Goal: Obtain resource: Download file/media

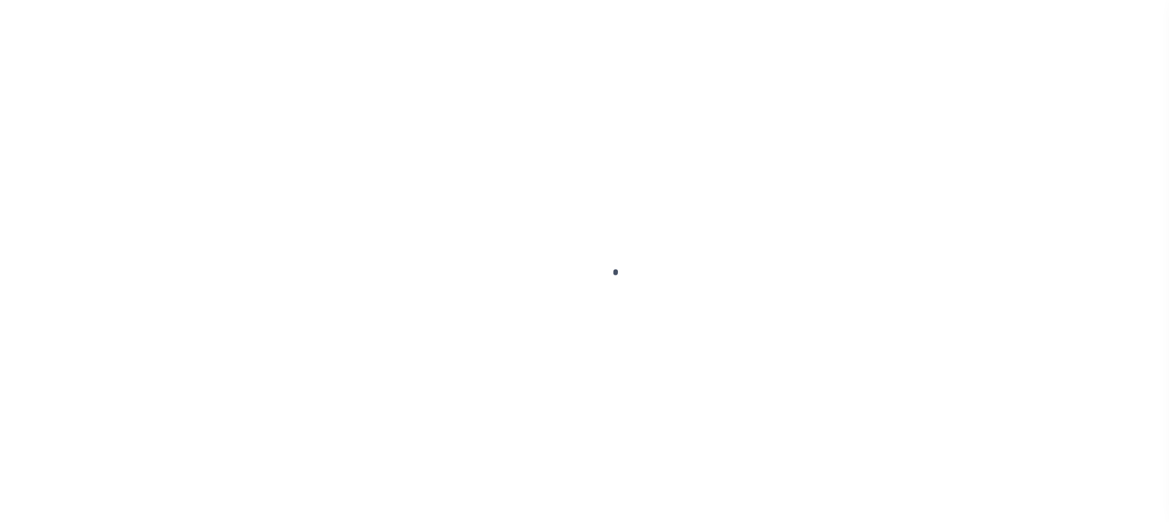
scroll to position [99, 0]
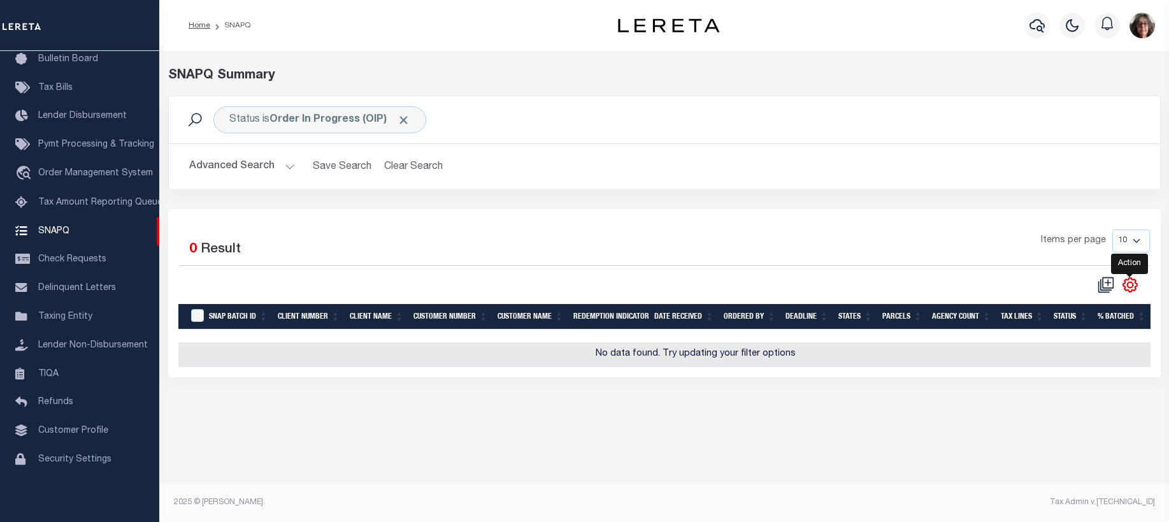
click at [1131, 282] on icon "" at bounding box center [1130, 284] width 17 height 17
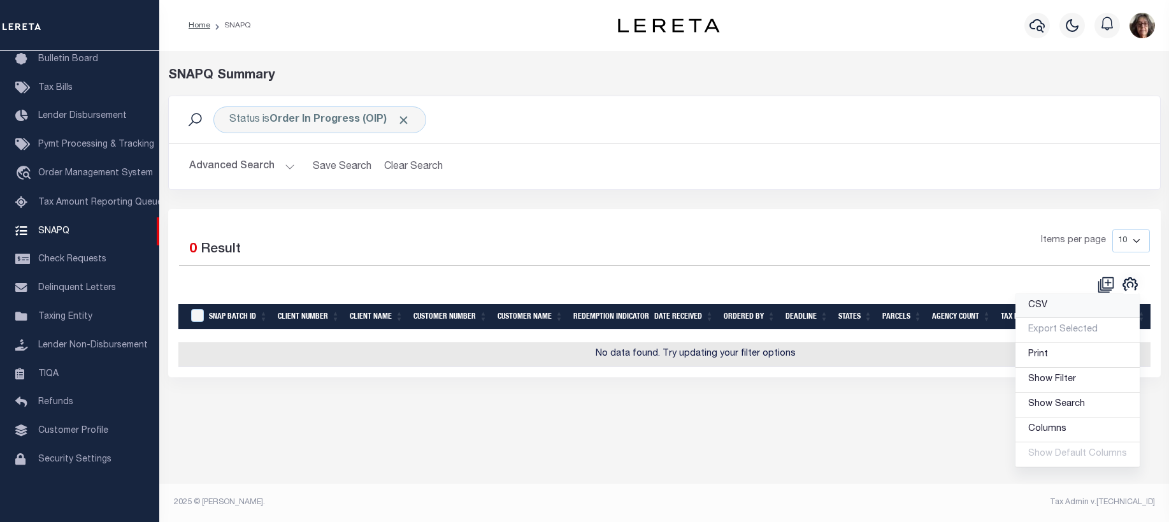
click at [1039, 305] on span "CSV" at bounding box center [1037, 305] width 19 height 9
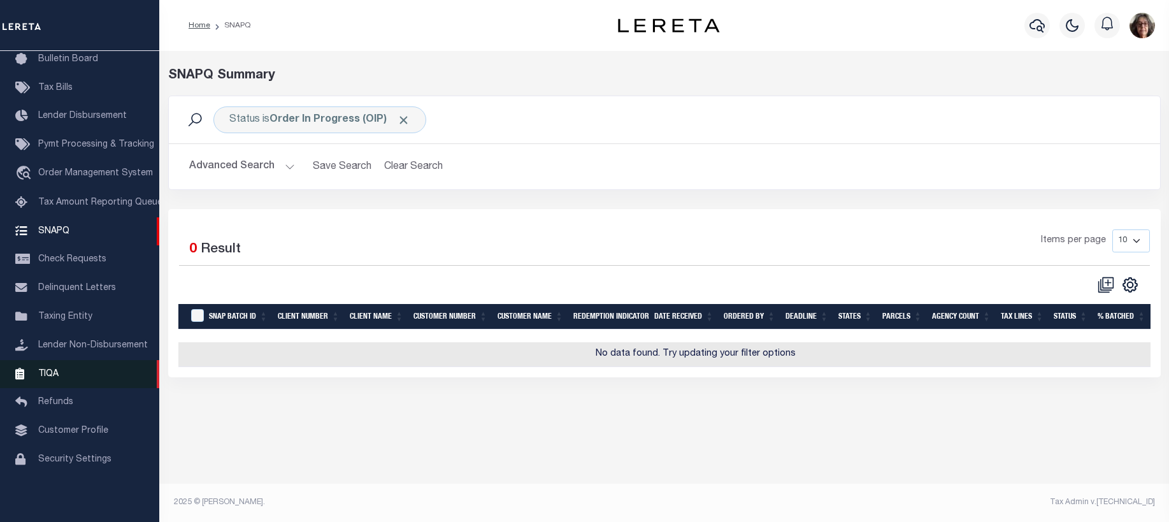
click at [50, 373] on span "TIQA" at bounding box center [48, 373] width 20 height 9
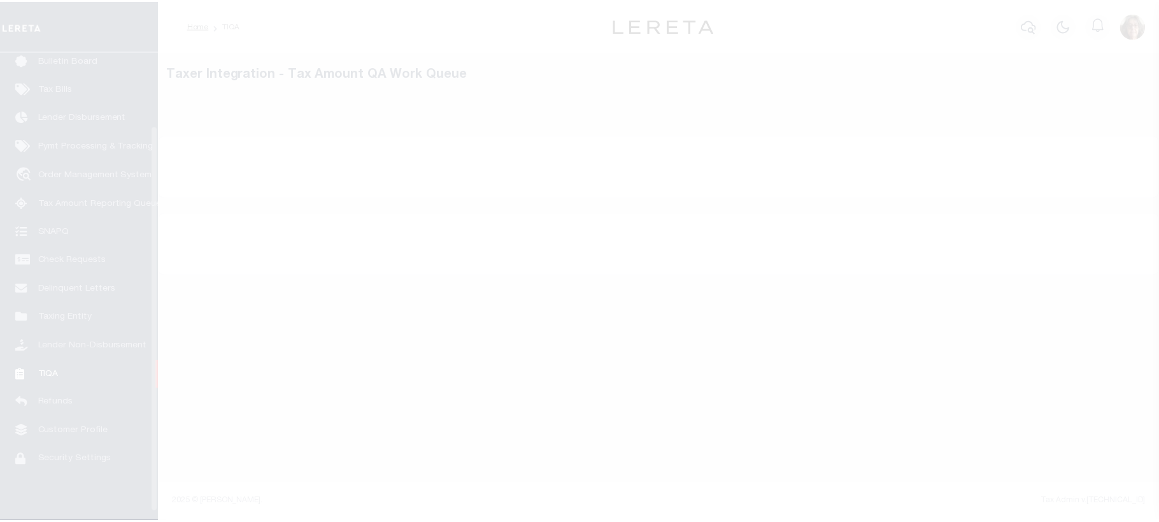
scroll to position [99, 0]
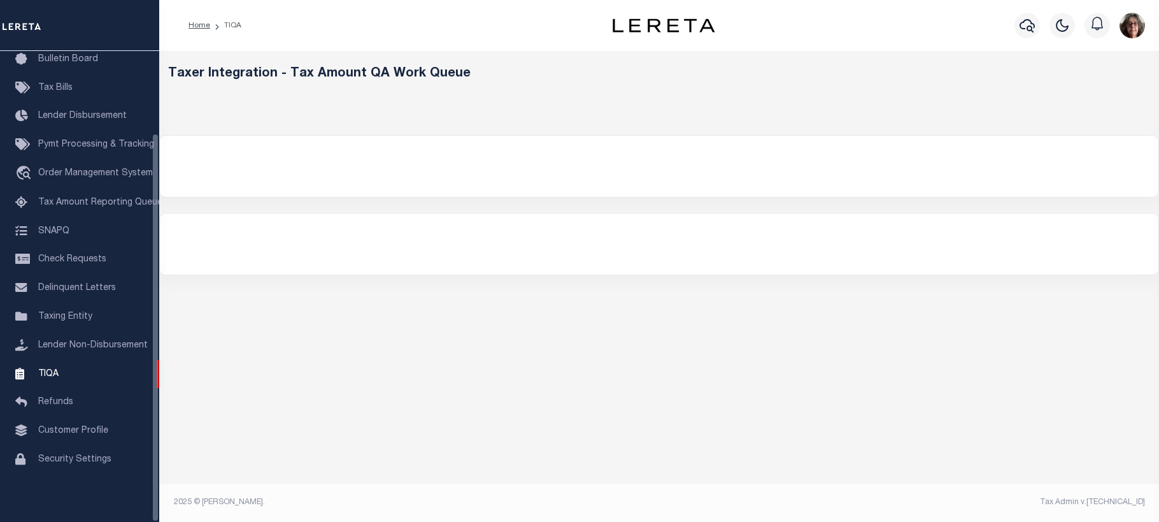
select select "200"
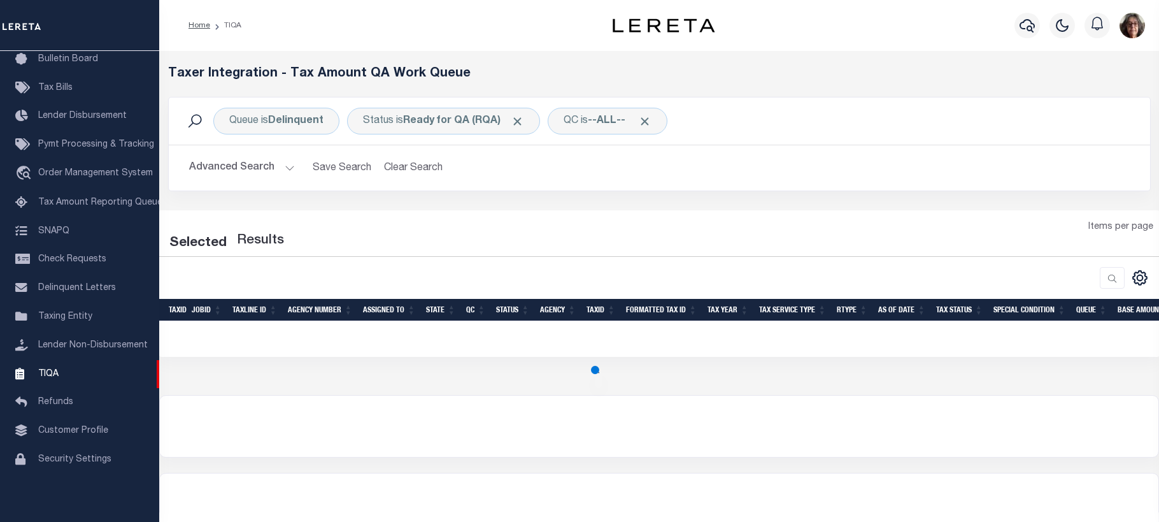
select select "200"
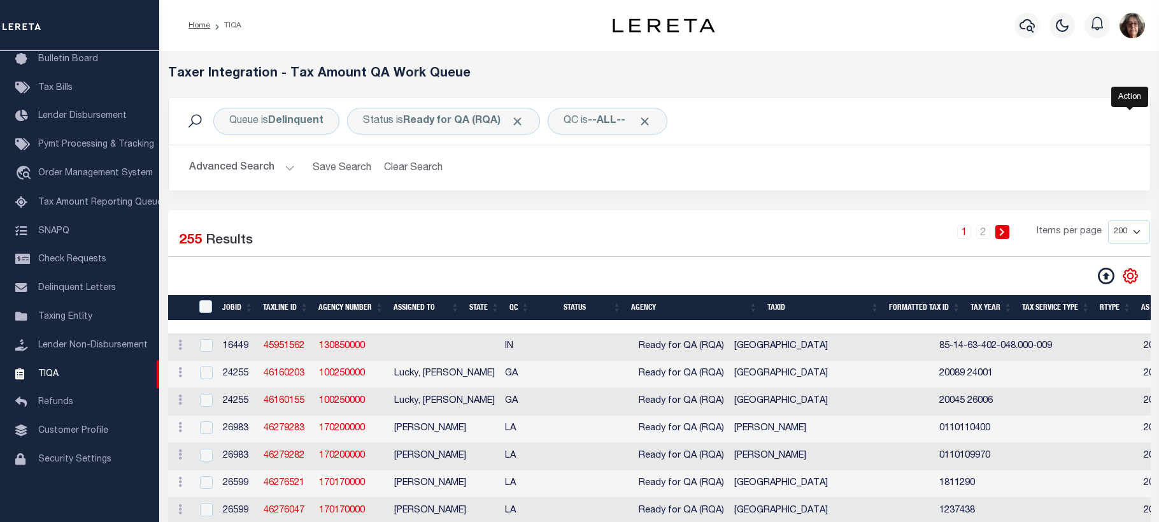
click at [1136, 276] on icon "" at bounding box center [1130, 276] width 17 height 17
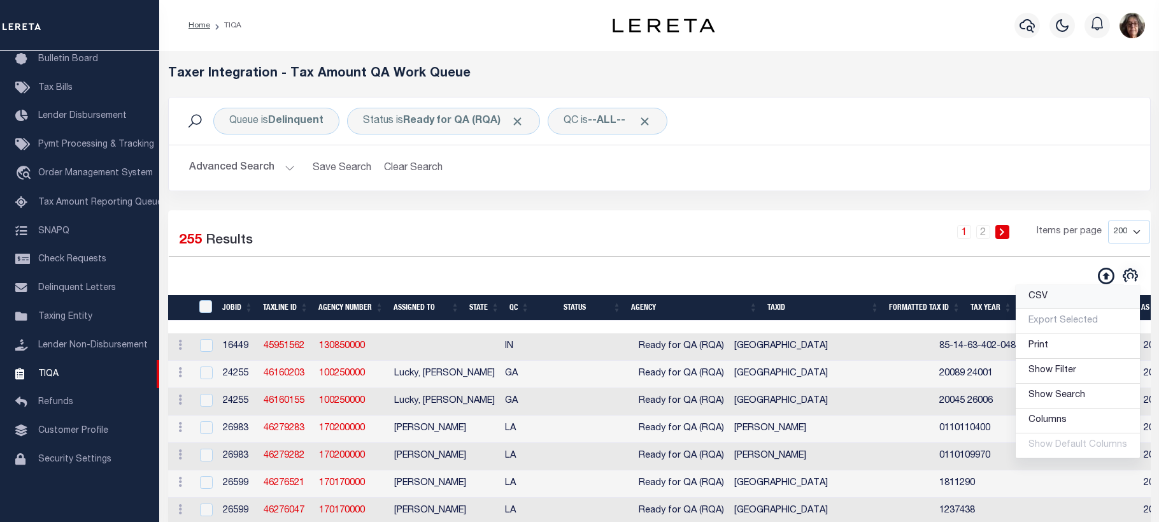
click at [1043, 297] on span "CSV" at bounding box center [1038, 296] width 19 height 9
